Goal: Task Accomplishment & Management: Manage account settings

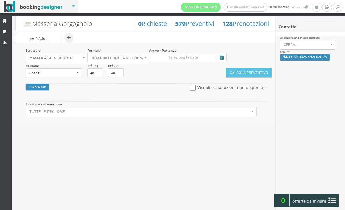
select select
click at [6, 30] on icon at bounding box center [5, 32] width 5 height 4
select select
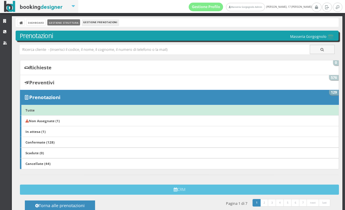
click at [69, 25] on link "Gestione Struttura" at bounding box center [63, 22] width 32 height 6
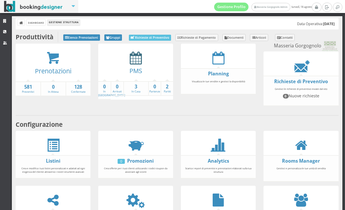
click at [134, 58] on icon at bounding box center [136, 57] width 12 height 13
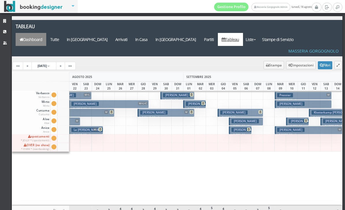
click at [46, 33] on link "Dashboard" at bounding box center [31, 39] width 31 height 13
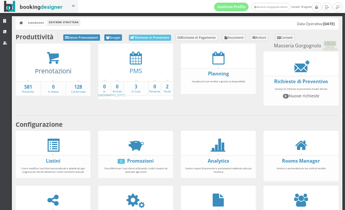
click at [41, 69] on link "Prenotazioni" at bounding box center [53, 71] width 36 height 8
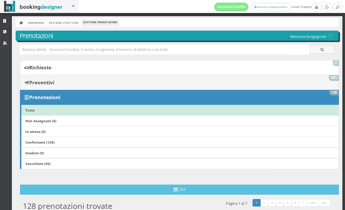
click at [51, 83] on b "Preventivi" at bounding box center [41, 82] width 25 height 7
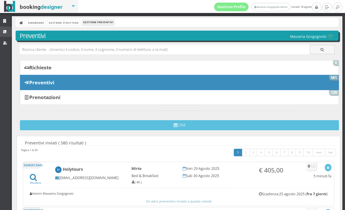
click at [1, 31] on link "CRM" at bounding box center [6, 32] width 12 height 10
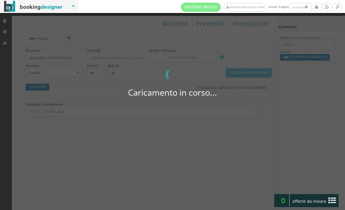
select select
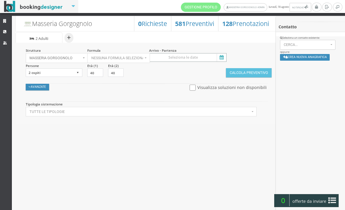
click at [221, 53] on input at bounding box center [187, 57] width 77 height 9
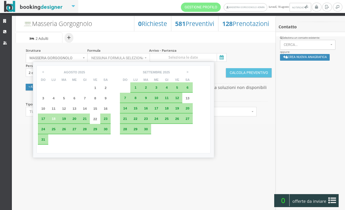
click at [228, 154] on div "Masseria Gorgognolo 128 Prenotazioni 581 Preventivi 0 Richieste + Sistemazione …" at bounding box center [146, 114] width 269 height 202
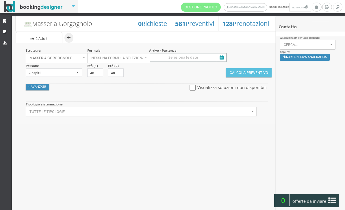
click at [226, 57] on input at bounding box center [187, 57] width 77 height 9
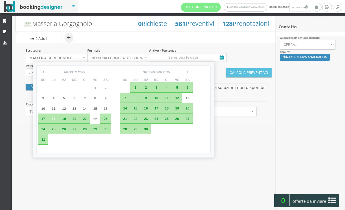
click at [53, 124] on div "18" at bounding box center [53, 119] width 10 height 10
click at [76, 120] on span "20" at bounding box center [74, 119] width 4 height 4
type input "18 ago 2025 - 20 ago 2025"
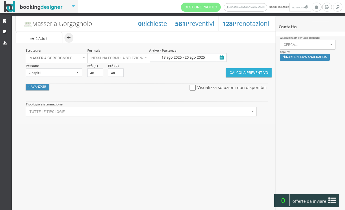
click at [251, 75] on button "Calcola Preventivo" at bounding box center [249, 72] width 46 height 9
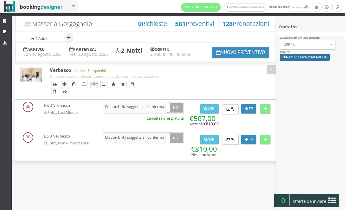
click at [301, 61] on button "Crea nuova anagrafica" at bounding box center [305, 57] width 50 height 7
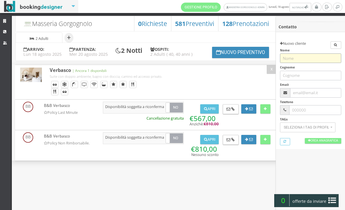
click at [311, 59] on input "text" at bounding box center [310, 58] width 61 height 10
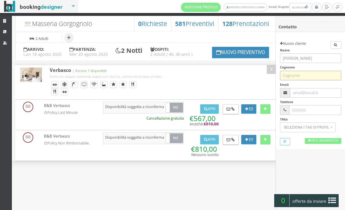
click at [300, 76] on input "text" at bounding box center [310, 76] width 61 height 10
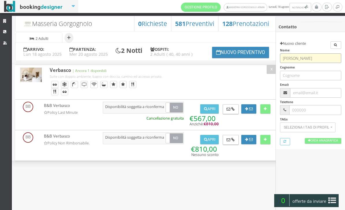
click at [295, 59] on input "Claudia" at bounding box center [310, 58] width 61 height 10
click at [295, 60] on input "Claudia" at bounding box center [310, 58] width 61 height 10
click at [298, 58] on input "Claudia" at bounding box center [310, 58] width 61 height 10
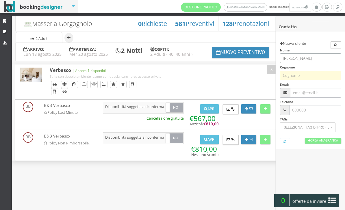
type input "Mauro"
click at [304, 74] on input "text" at bounding box center [310, 76] width 61 height 10
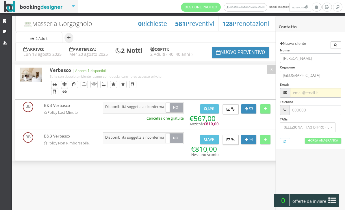
type input "messina"
click at [307, 94] on input "text" at bounding box center [315, 93] width 51 height 10
type input "[PERSON_NAME][EMAIL_ADDRESS][DOMAIN_NAME]"
click at [214, 114] on button "Apri" at bounding box center [209, 108] width 18 height 9
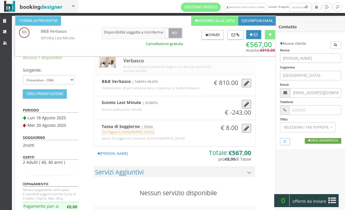
click at [322, 140] on link "Crea Anagrafica" at bounding box center [323, 140] width 36 height 5
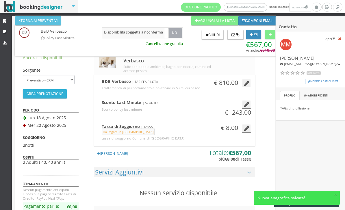
click at [61, 90] on button "Crea Prenotazione" at bounding box center [45, 93] width 44 height 9
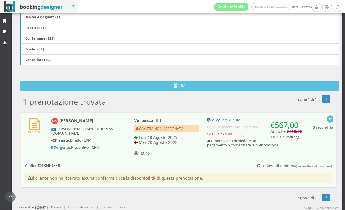
scroll to position [125, 0]
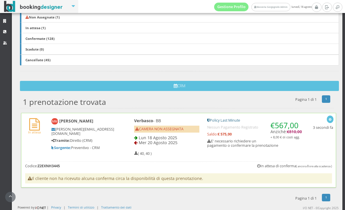
click at [209, 161] on hr at bounding box center [178, 161] width 307 height 0
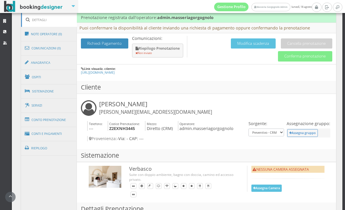
scroll to position [319, 0]
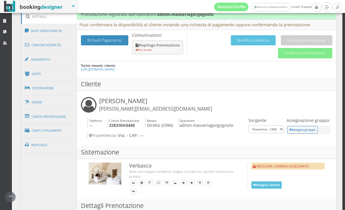
click at [298, 53] on button "Conferma prenotazione" at bounding box center [305, 53] width 54 height 10
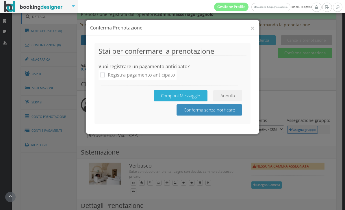
click at [196, 98] on button "Componi Messaggio" at bounding box center [181, 95] width 54 height 11
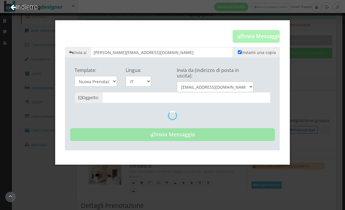
type input "Prenotazione Confermata - Masseria Gorgognolo"
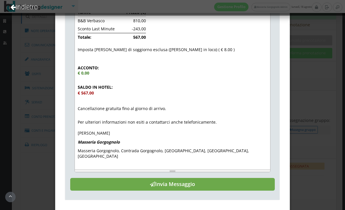
scroll to position [231, 0]
click at [186, 179] on button "Invia Messaggio" at bounding box center [172, 184] width 204 height 13
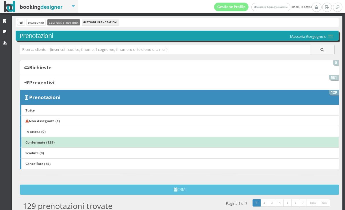
click at [65, 20] on link "Gestione Struttura" at bounding box center [63, 22] width 32 height 6
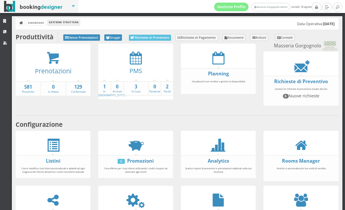
click at [131, 65] on div "PMS" at bounding box center [135, 72] width 75 height 16
click at [133, 59] on icon at bounding box center [136, 57] width 12 height 13
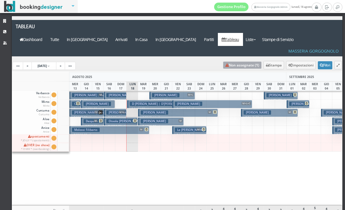
click at [232, 62] on link "Non assegnate ( 1 )" at bounding box center [242, 65] width 38 height 7
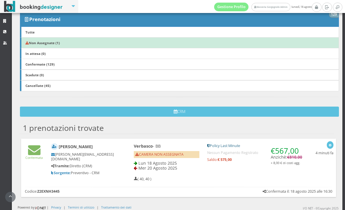
click at [111, 164] on h5 "Tramite: Diretto (CRM)" at bounding box center [82, 166] width 63 height 4
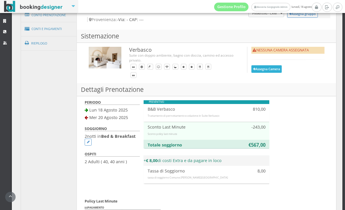
click at [276, 72] on button "Assegna Camera" at bounding box center [266, 68] width 31 height 7
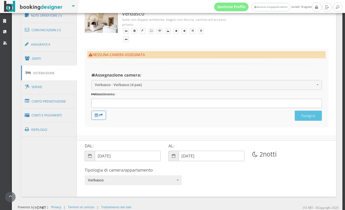
click at [186, 104] on div at bounding box center [206, 104] width 230 height 10
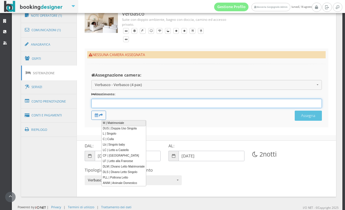
click at [114, 125] on link "M | Matrimoniale" at bounding box center [123, 123] width 44 height 6
type input "M"
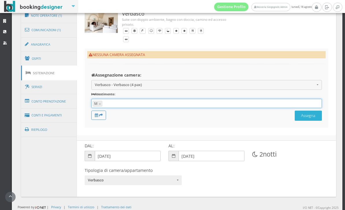
click at [302, 120] on button "Assegna" at bounding box center [308, 116] width 27 height 10
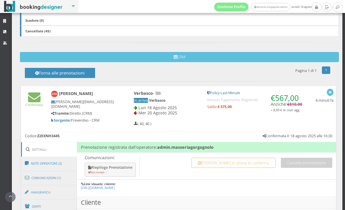
scroll to position [176, 0]
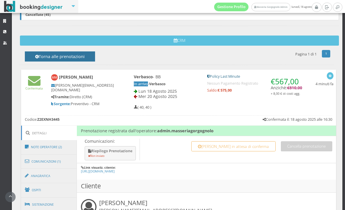
click at [95, 54] on button "Torna alle prenotazioni" at bounding box center [60, 56] width 70 height 10
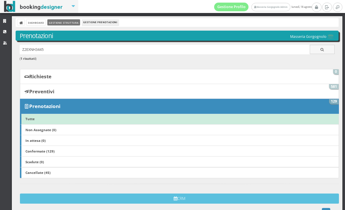
scroll to position [0, 0]
click at [62, 22] on link "Gestione Struttura" at bounding box center [63, 22] width 32 height 6
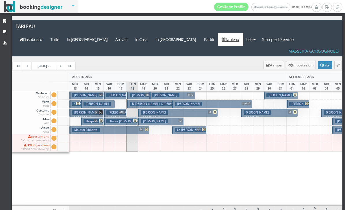
click at [189, 146] on div at bounding box center [189, 148] width 12 height 115
click at [139, 93] on h3 "Messina Mauro" at bounding box center [143, 95] width 27 height 4
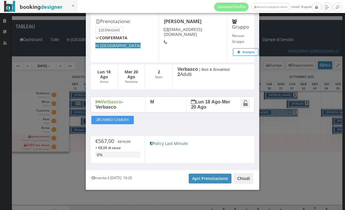
scroll to position [29, 0]
click at [246, 181] on button "Chiudi" at bounding box center [244, 178] width 20 height 11
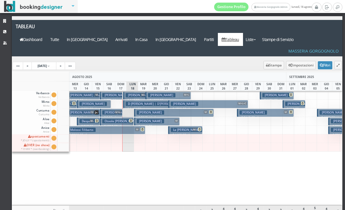
scroll to position [0, 50]
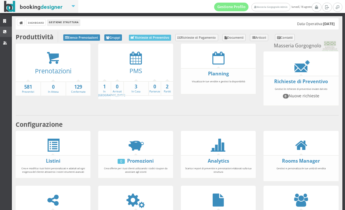
click at [8, 32] on icon at bounding box center [5, 32] width 5 height 4
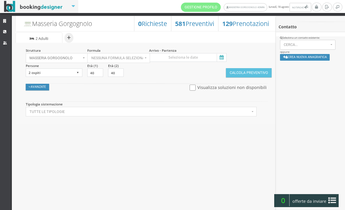
select select
click at [222, 57] on icon at bounding box center [221, 58] width 9 height 8
click at [222, 57] on input at bounding box center [187, 57] width 77 height 9
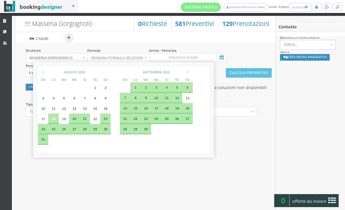
click at [97, 131] on span "29" at bounding box center [95, 129] width 4 height 4
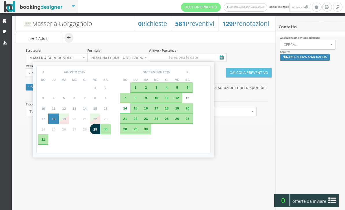
click at [44, 141] on span "31" at bounding box center [43, 139] width 4 height 4
type input "29 ago 2025 - 31 ago 2025"
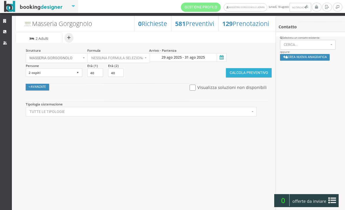
click at [249, 74] on button "Calcola Preventivo" at bounding box center [249, 72] width 46 height 9
